Goal: Information Seeking & Learning: Learn about a topic

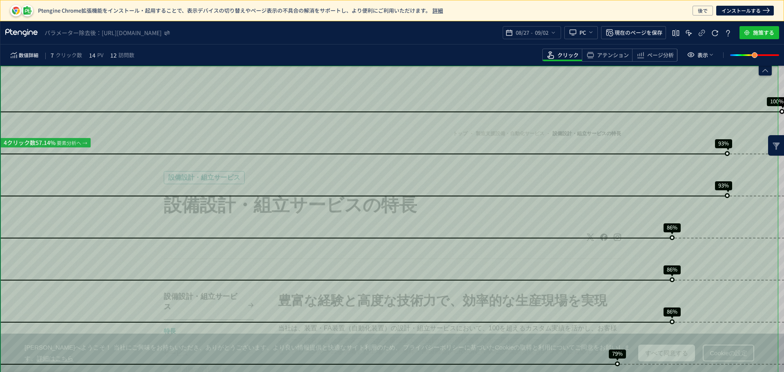
scroll to position [268, 0]
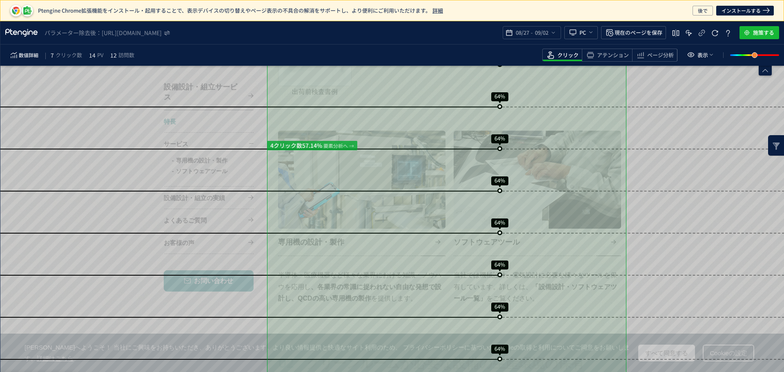
scroll to position [1072, 0]
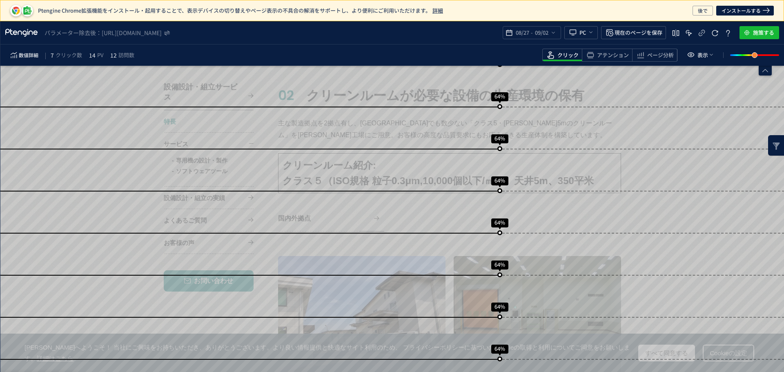
drag, startPoint x: 612, startPoint y: 55, endPoint x: 617, endPoint y: 62, distance: 8.7
click at [613, 57] on span "アテンション" at bounding box center [613, 55] width 32 height 8
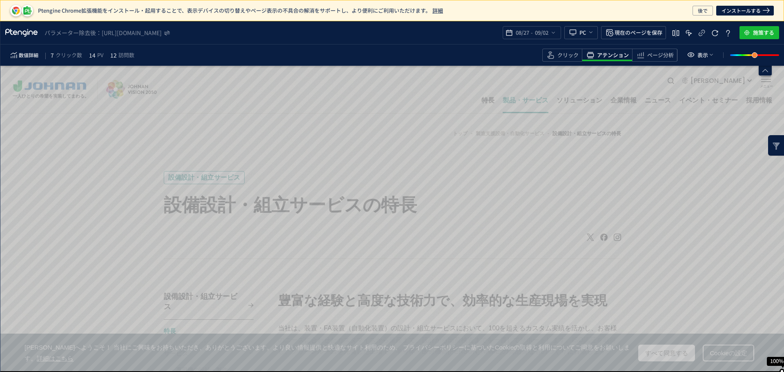
scroll to position [0, 0]
